Goal: Task Accomplishment & Management: Manage account settings

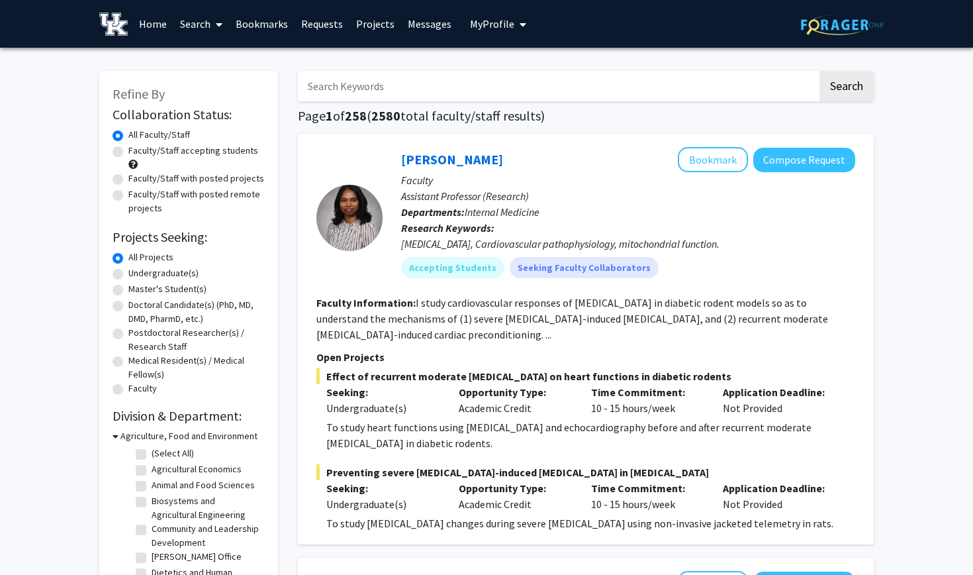
click at [483, 22] on span "My Profile" at bounding box center [492, 23] width 44 height 13
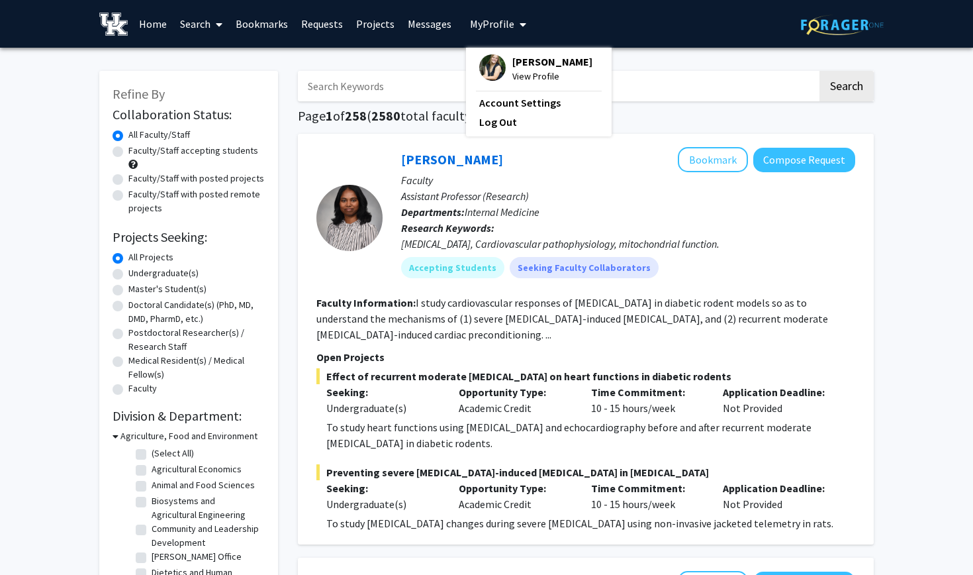
click at [489, 79] on img at bounding box center [492, 67] width 26 height 26
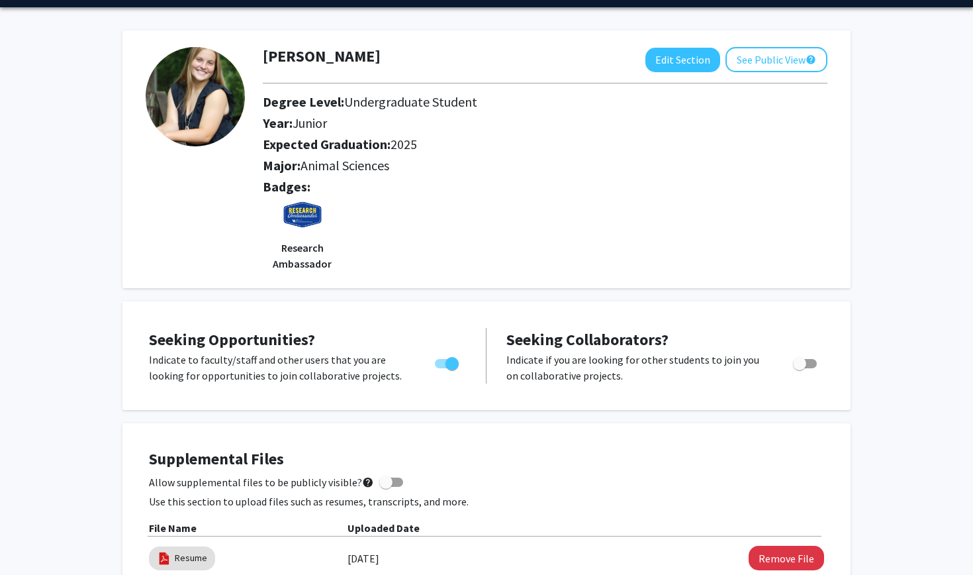
scroll to position [42, 0]
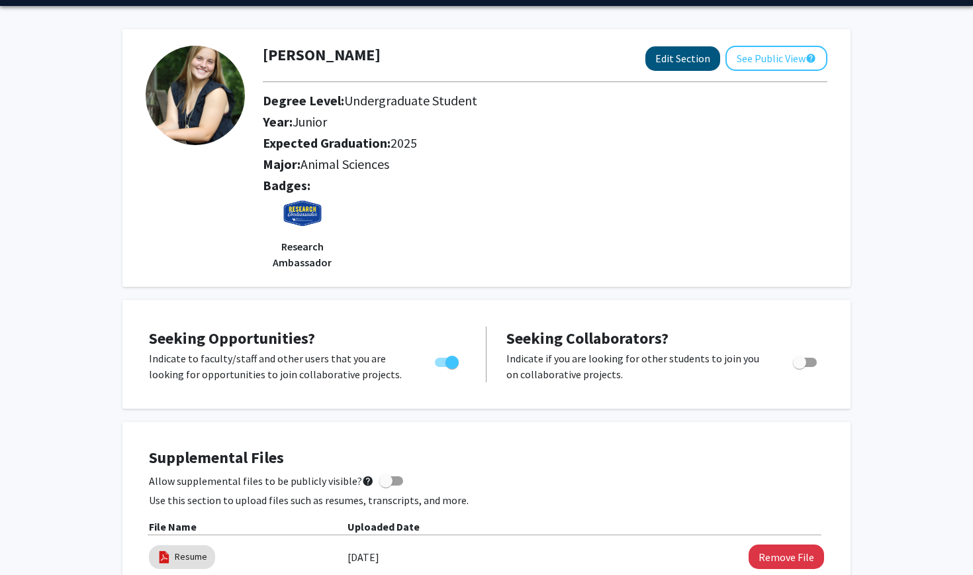
click at [681, 61] on button "Edit Section" at bounding box center [682, 58] width 75 height 24
select select "junior"
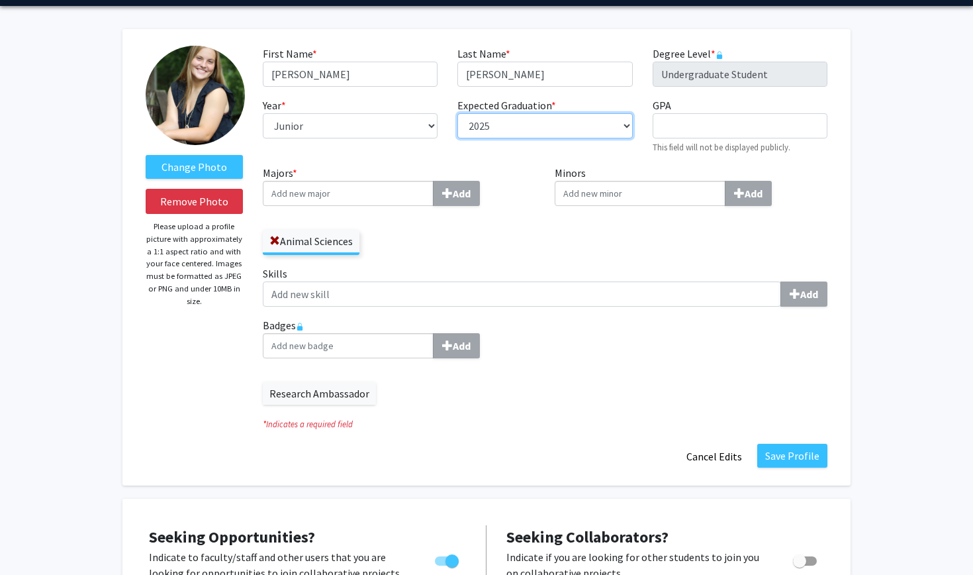
select select "2026"
select select "senior"
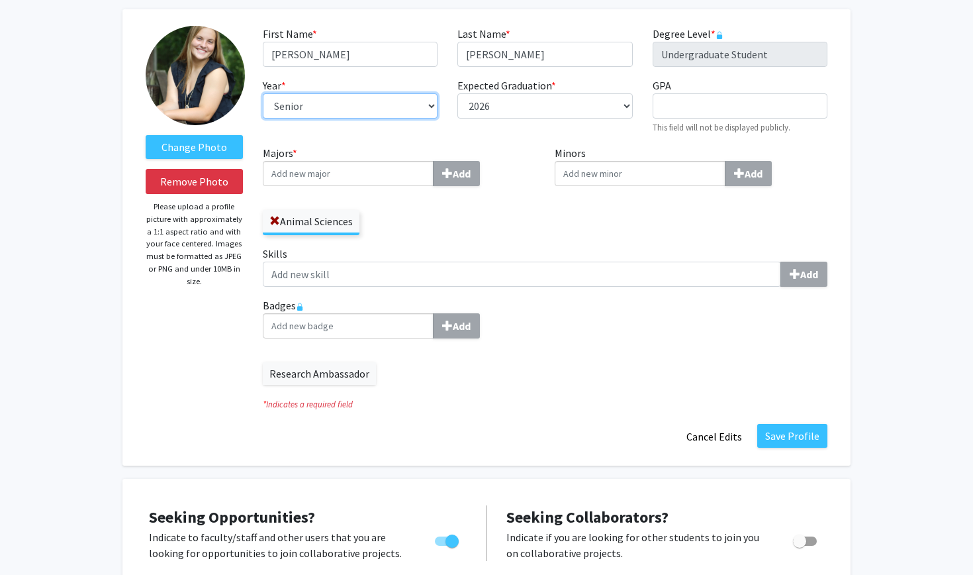
scroll to position [55, 0]
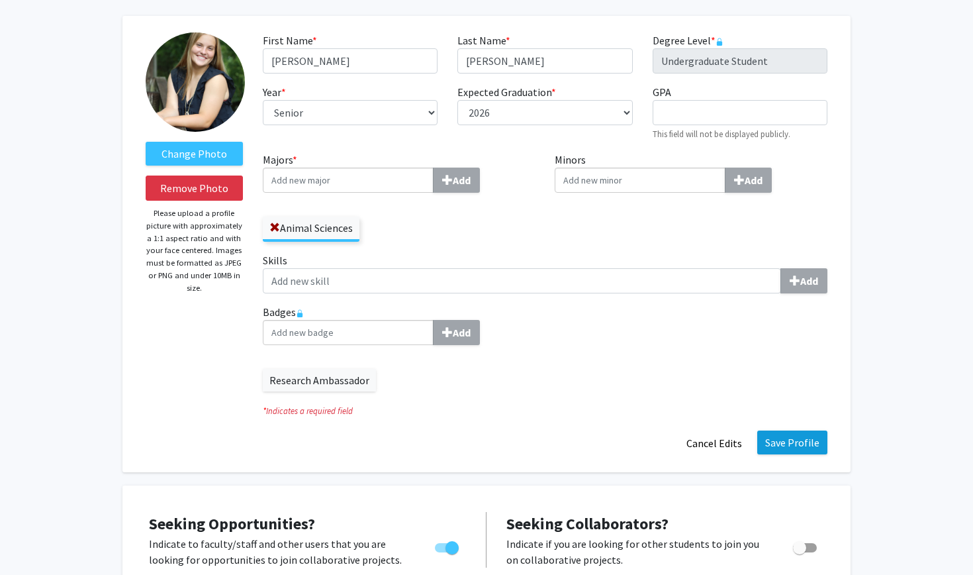
click at [806, 448] on button "Save Profile" at bounding box center [792, 442] width 70 height 24
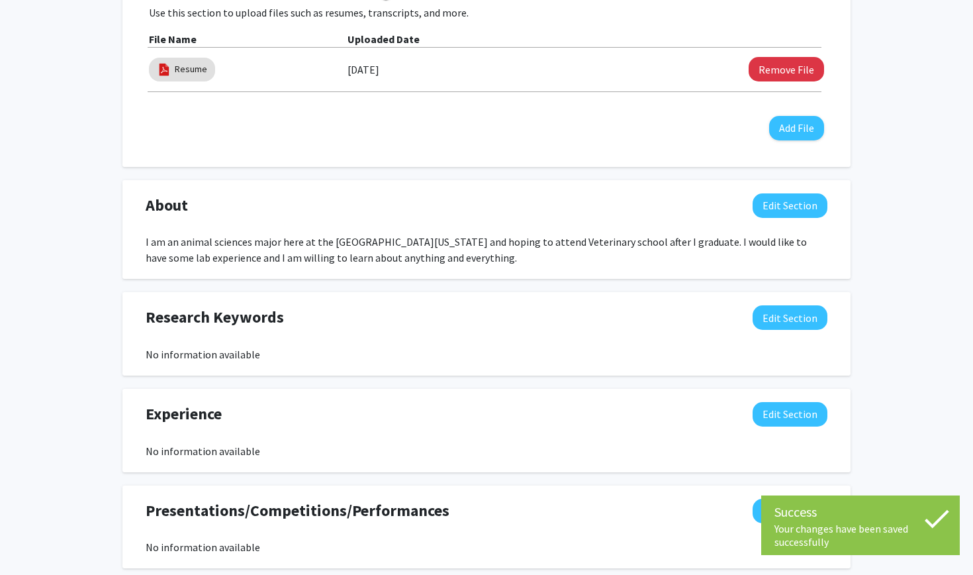
scroll to position [544, 0]
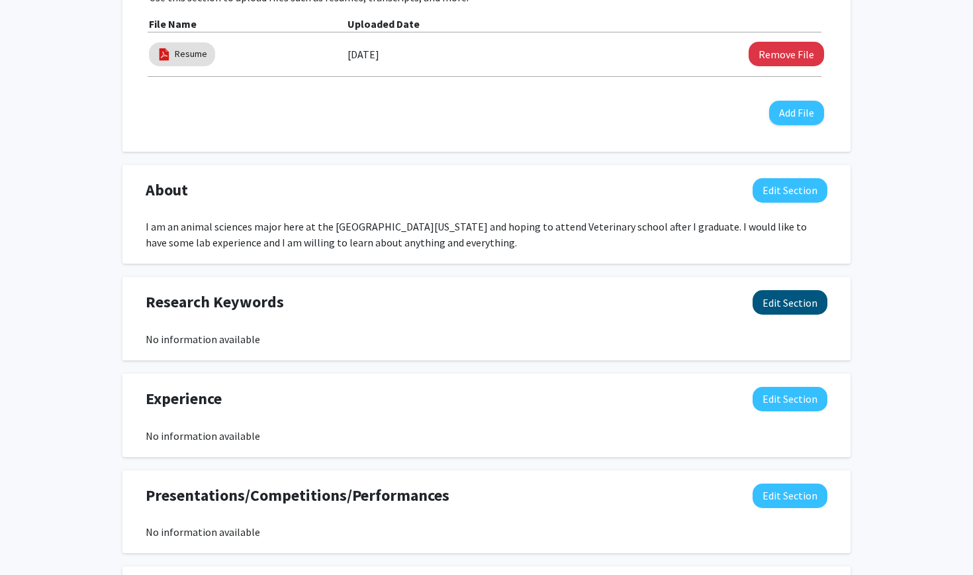
click at [796, 308] on button "Edit Section" at bounding box center [790, 302] width 75 height 24
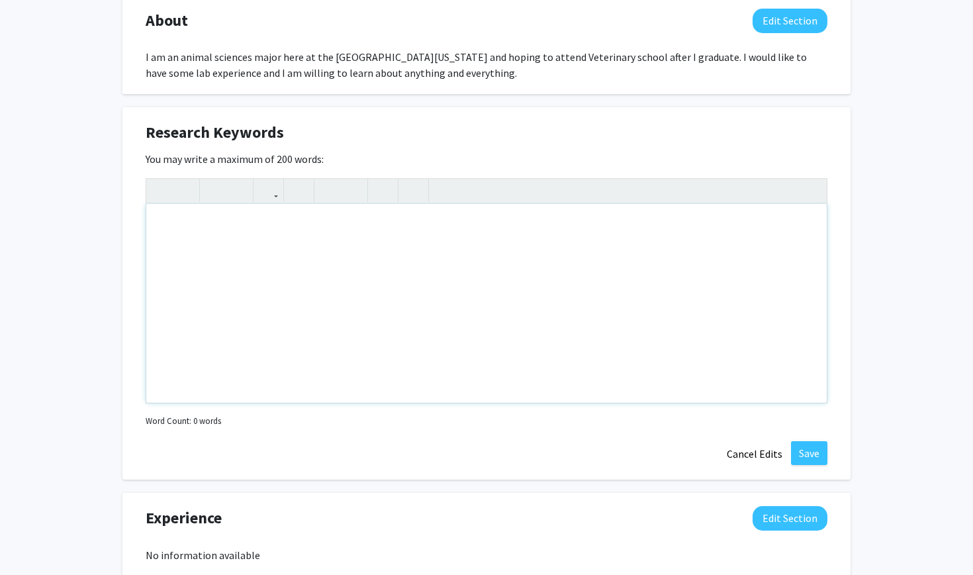
scroll to position [716, 0]
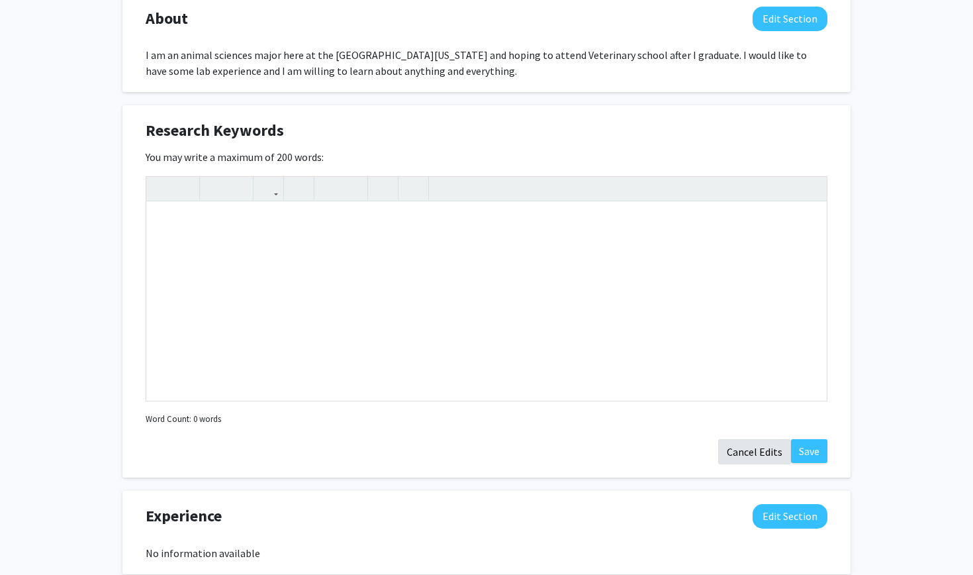
click at [761, 453] on button "Cancel Edits" at bounding box center [754, 451] width 73 height 25
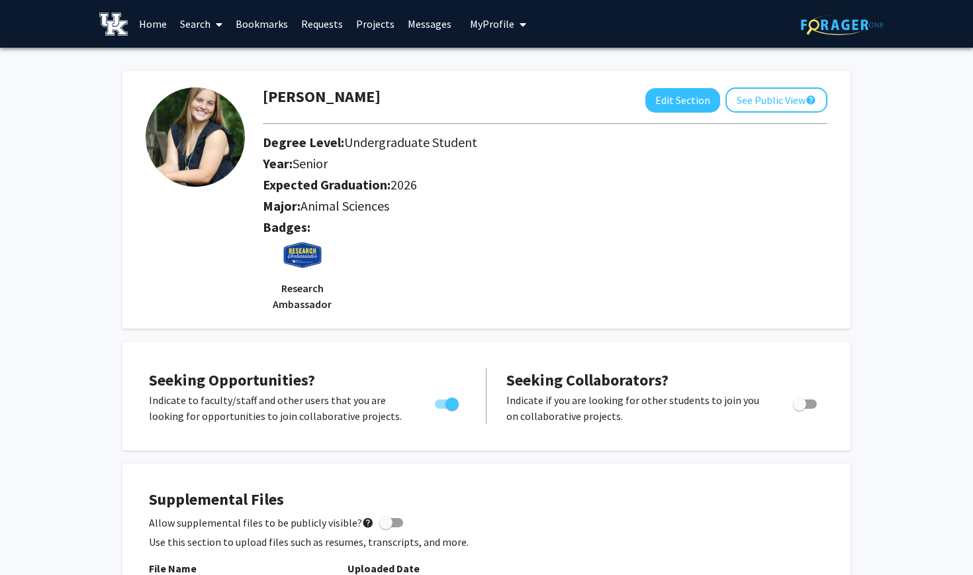
scroll to position [0, 0]
